Goal: Find specific fact: Find specific fact

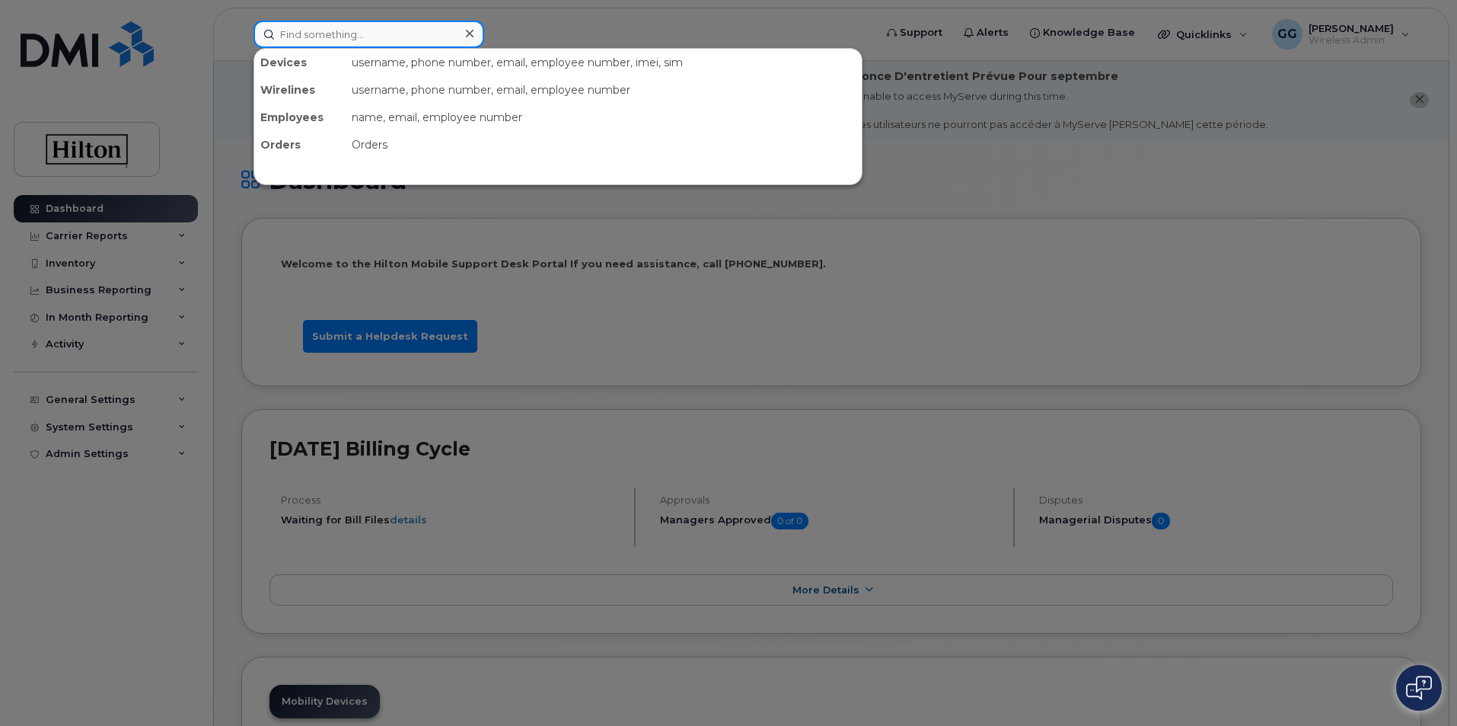
click at [368, 28] on input at bounding box center [369, 34] width 231 height 27
paste input "9083053717 )"
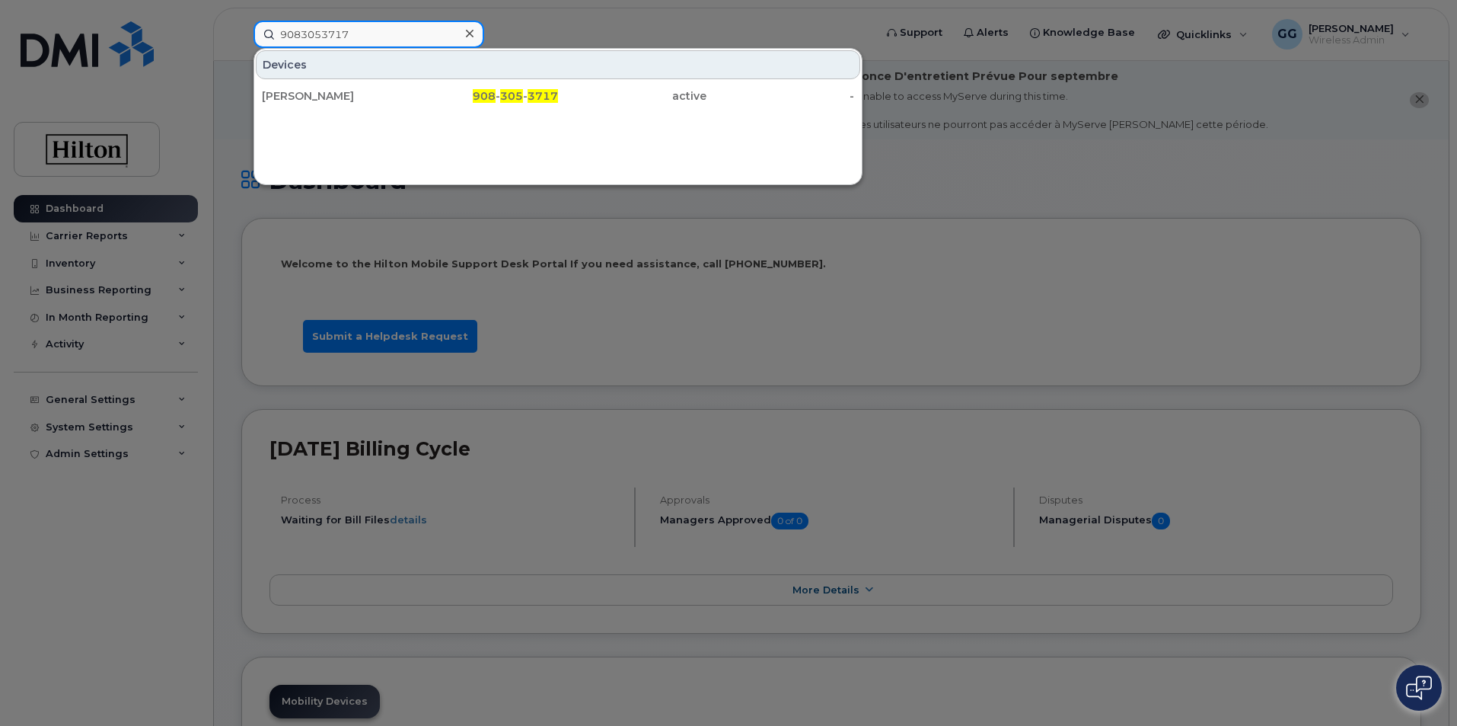
type input "9083053717"
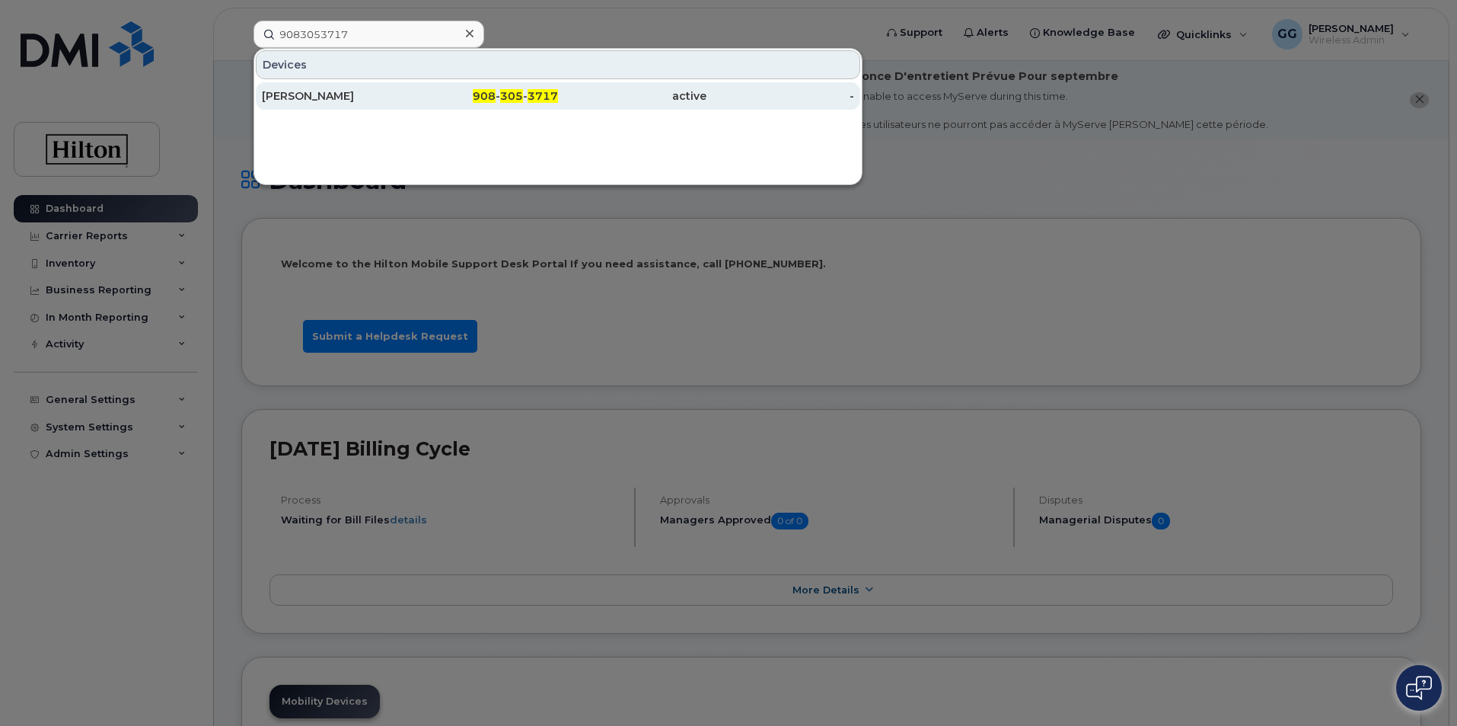
click at [496, 95] on span "908" at bounding box center [484, 96] width 23 height 14
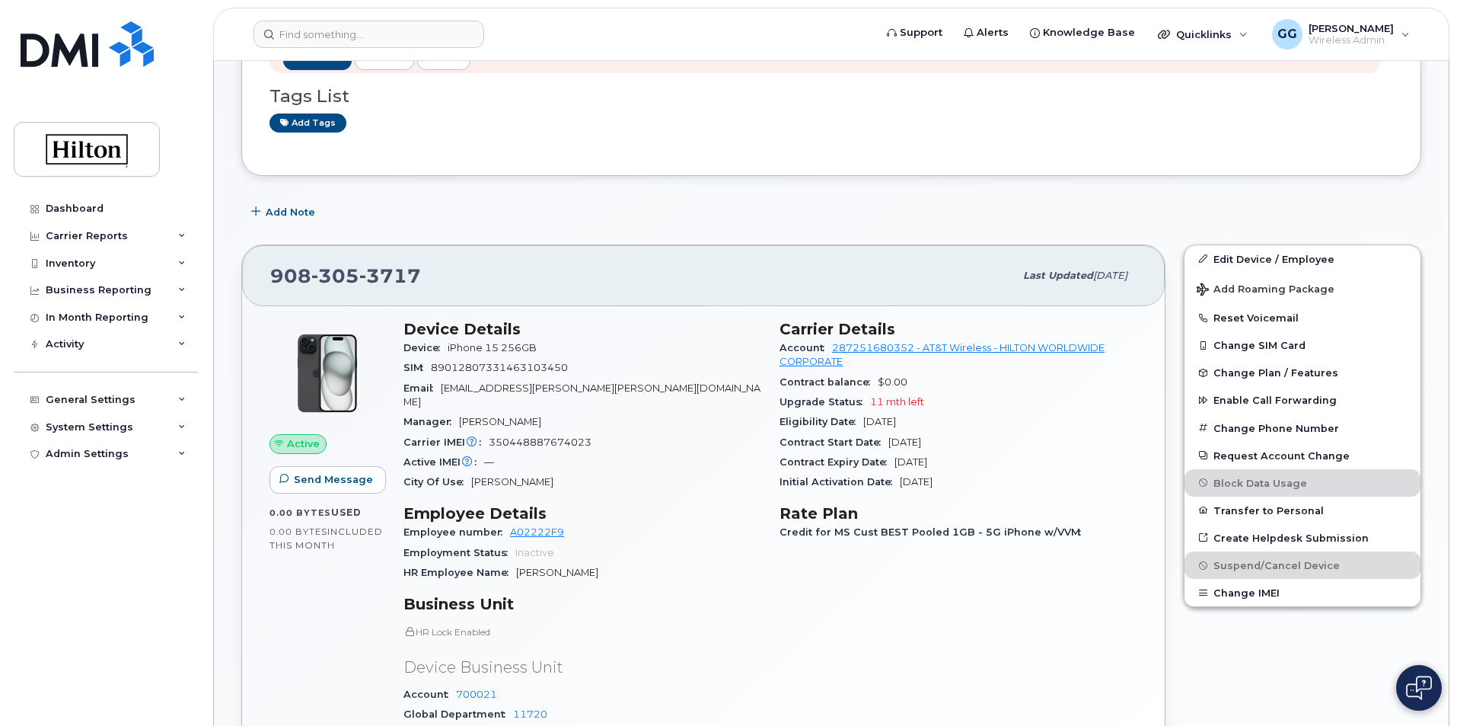
scroll to position [609, 0]
